Goal: Information Seeking & Learning: Learn about a topic

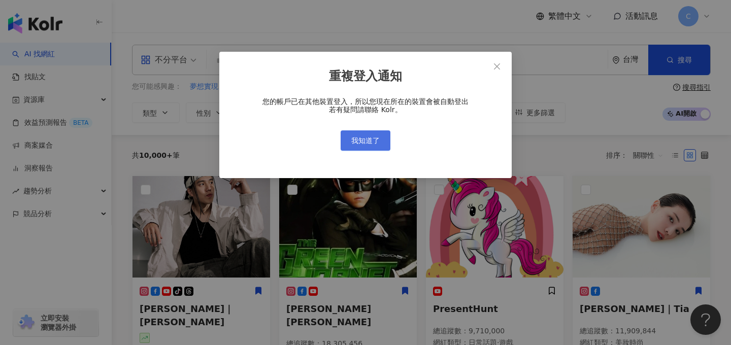
click at [351, 141] on span "我知道了" at bounding box center [365, 141] width 28 height 8
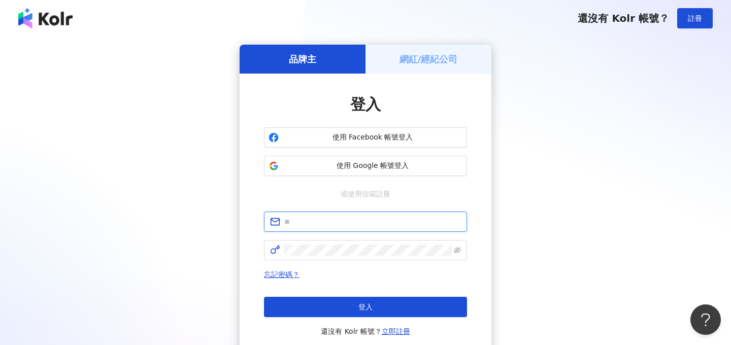
click at [312, 225] on input "text" at bounding box center [372, 221] width 177 height 11
click at [315, 224] on input "text" at bounding box center [372, 221] width 177 height 11
type input "*"
type input "**********"
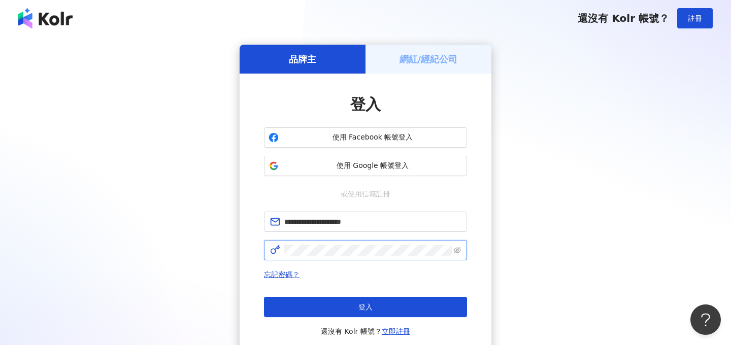
click button "登入" at bounding box center [365, 307] width 203 height 20
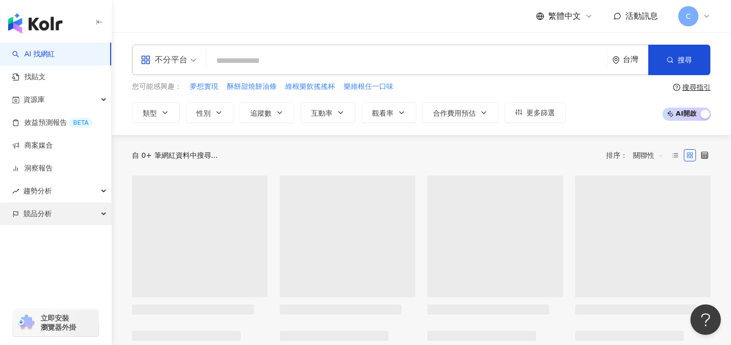
click at [47, 217] on span "競品分析" at bounding box center [37, 213] width 28 height 23
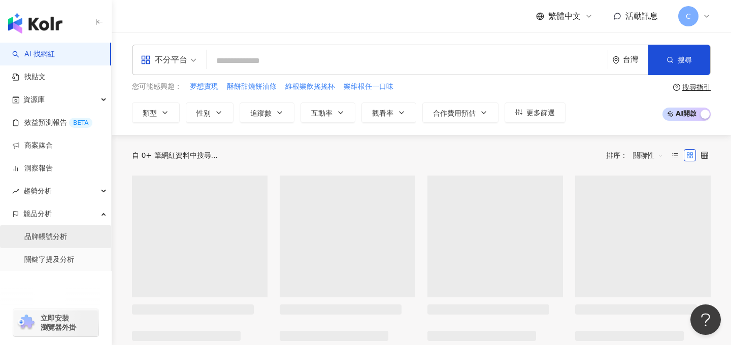
click at [50, 234] on link "品牌帳號分析" at bounding box center [45, 237] width 43 height 10
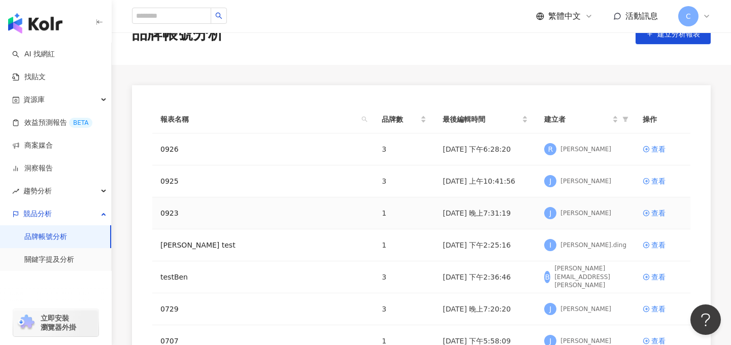
scroll to position [31, 0]
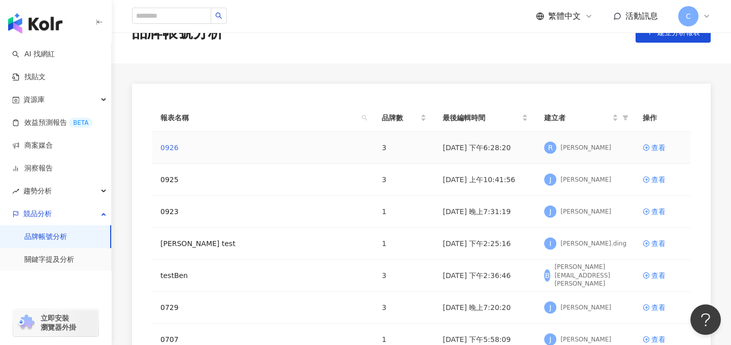
click at [165, 149] on link "0926" at bounding box center [169, 147] width 18 height 11
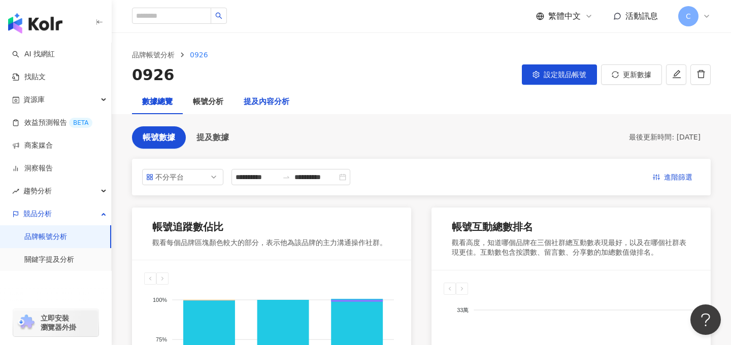
click at [270, 103] on div "提及內容分析" at bounding box center [267, 102] width 46 height 12
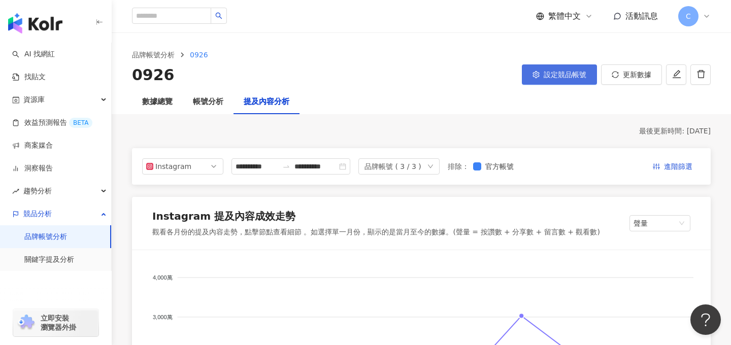
click at [567, 74] on span "設定競品帳號" at bounding box center [564, 75] width 43 height 8
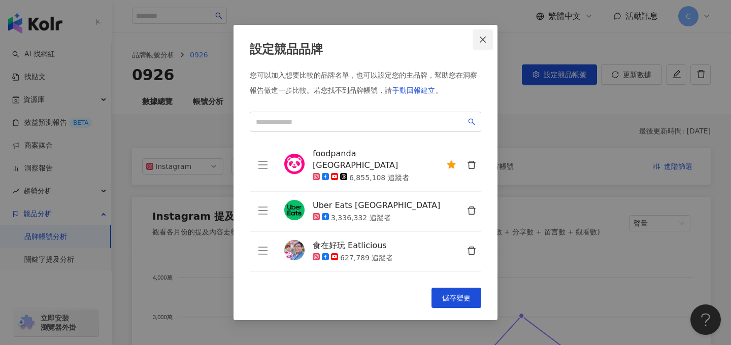
click at [488, 38] on span "Close" at bounding box center [482, 40] width 20 height 8
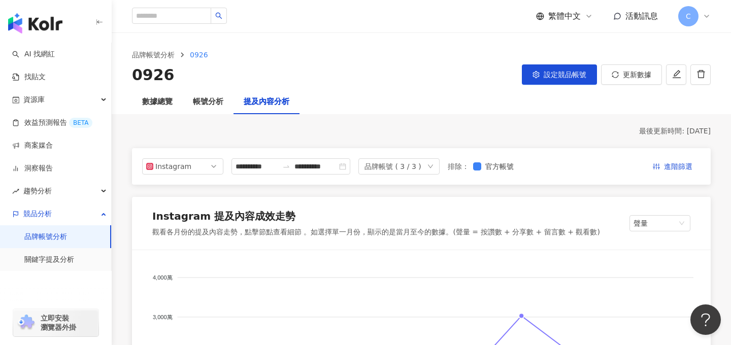
click at [399, 162] on div "品牌帳號 ( 3 / 3 )" at bounding box center [392, 166] width 57 height 15
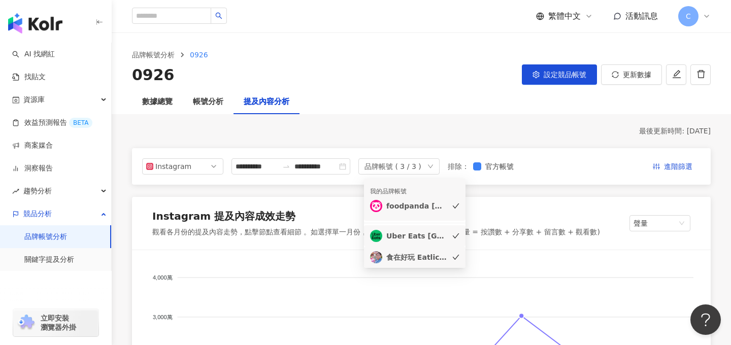
click at [402, 235] on div "Uber Eats [GEOGRAPHIC_DATA]" at bounding box center [416, 235] width 61 height 11
click at [425, 259] on div "食在好玩 Eatlicious" at bounding box center [416, 257] width 61 height 11
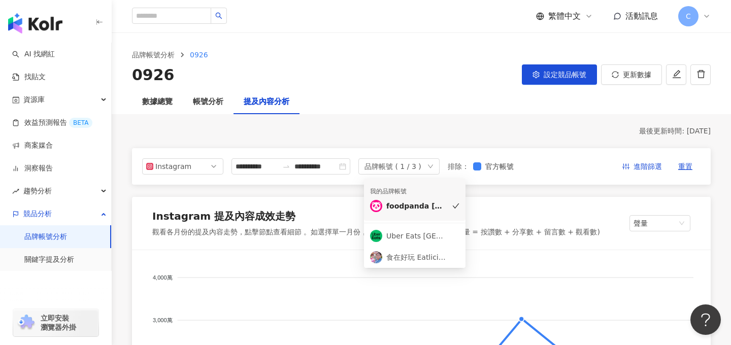
click at [441, 107] on div "數據總覽 帳號分析 提及內容分析" at bounding box center [421, 102] width 619 height 24
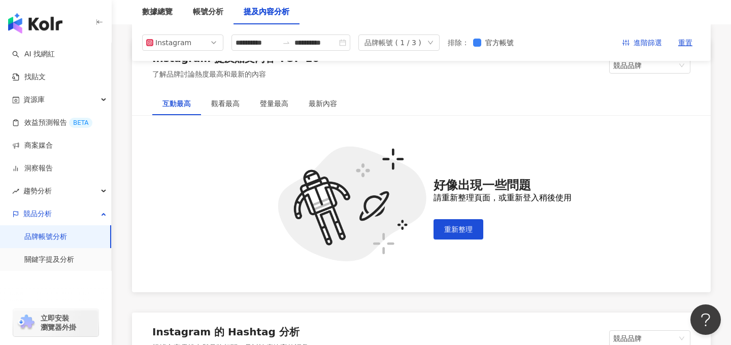
scroll to position [1526, 0]
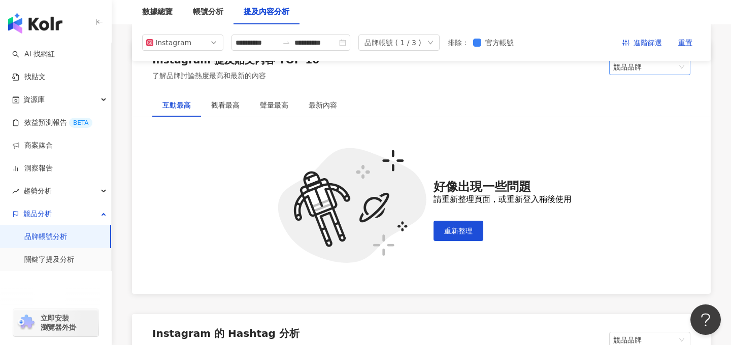
click at [634, 73] on span "競品品牌" at bounding box center [649, 66] width 73 height 15
click at [630, 103] on div "我的品牌" at bounding box center [649, 104] width 65 height 11
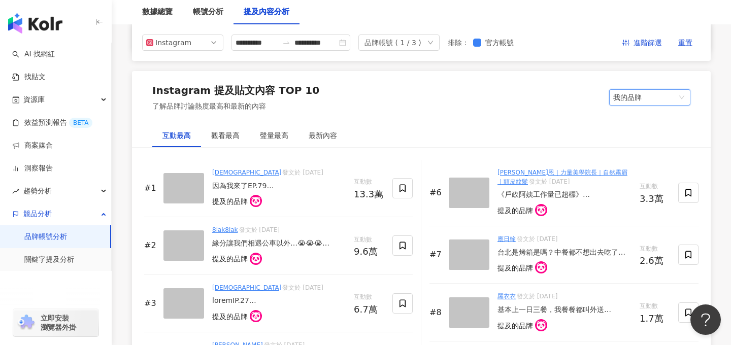
scroll to position [1484, 0]
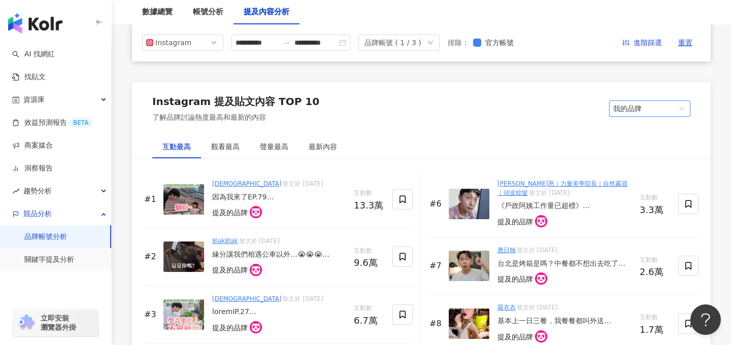
click at [635, 108] on span "我的品牌" at bounding box center [649, 108] width 73 height 15
click at [627, 125] on div "競品品牌" at bounding box center [649, 129] width 65 height 11
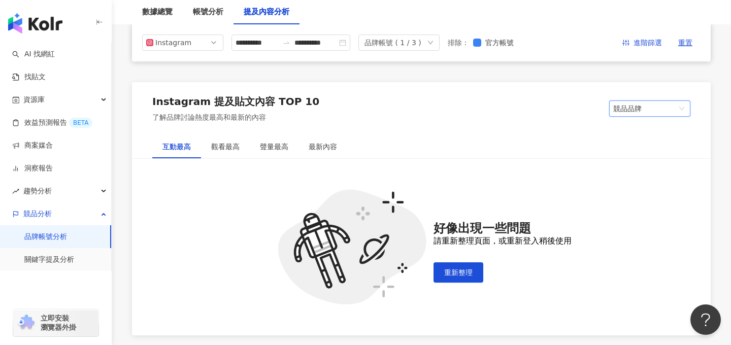
scroll to position [1462, 0]
